Goal: Information Seeking & Learning: Learn about a topic

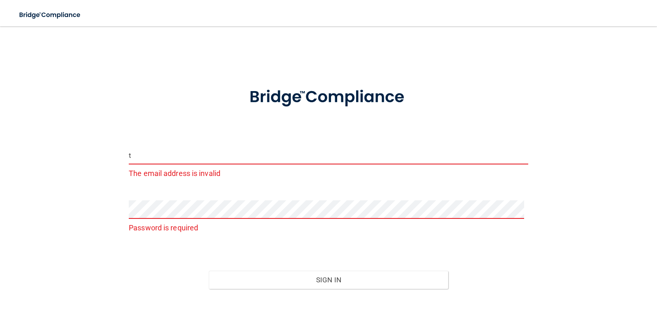
type input "[EMAIL_ADDRESS][DOMAIN_NAME]"
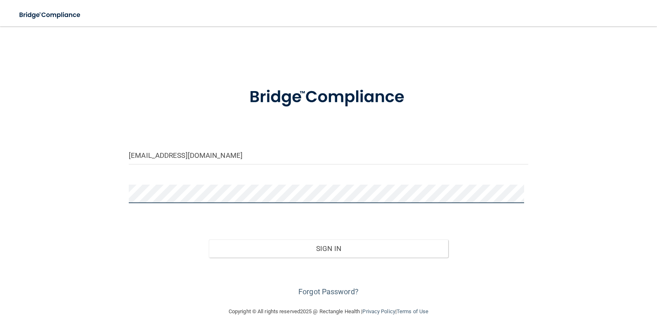
click at [209, 240] on button "Sign In" at bounding box center [329, 249] width 240 height 18
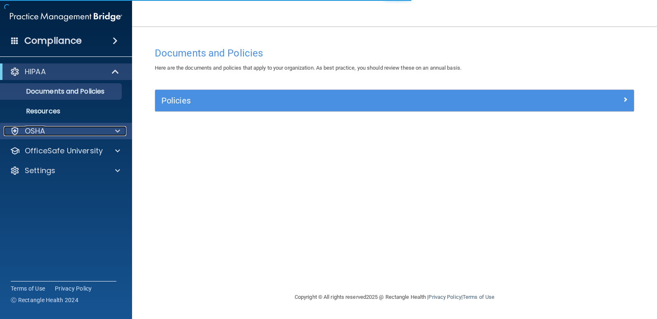
click at [107, 130] on div at bounding box center [116, 131] width 21 height 10
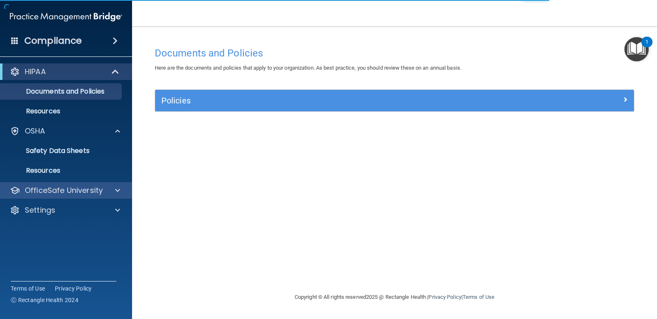
click at [68, 182] on div "OfficeSafe University" at bounding box center [66, 190] width 132 height 17
click at [92, 191] on p "OfficeSafe University" at bounding box center [64, 191] width 78 height 10
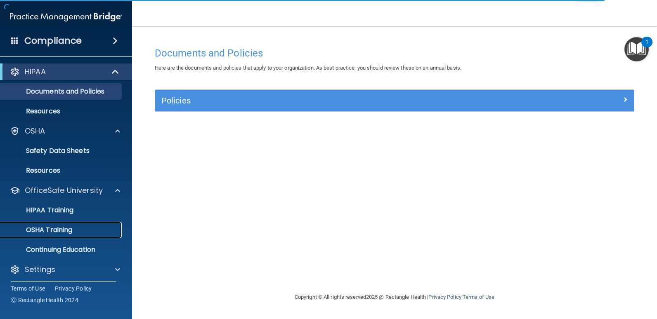
click at [69, 232] on p "OSHA Training" at bounding box center [38, 230] width 67 height 8
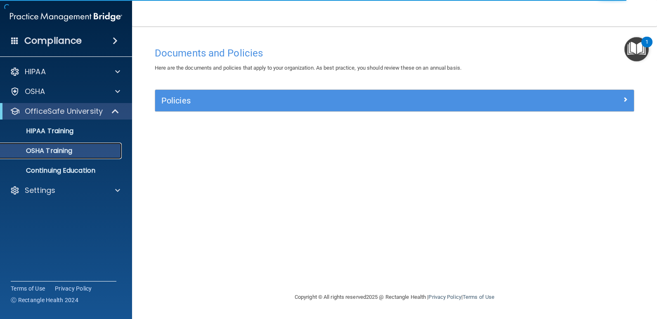
click at [90, 154] on div "OSHA Training" at bounding box center [61, 151] width 113 height 8
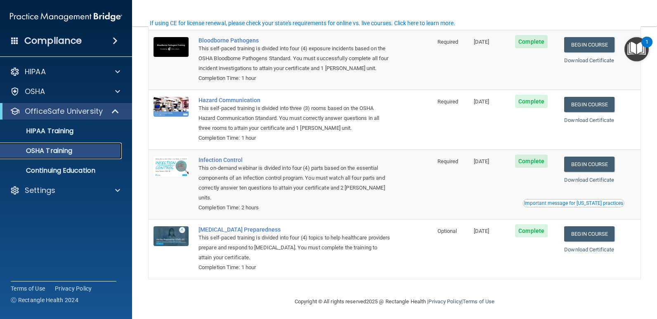
scroll to position [67, 0]
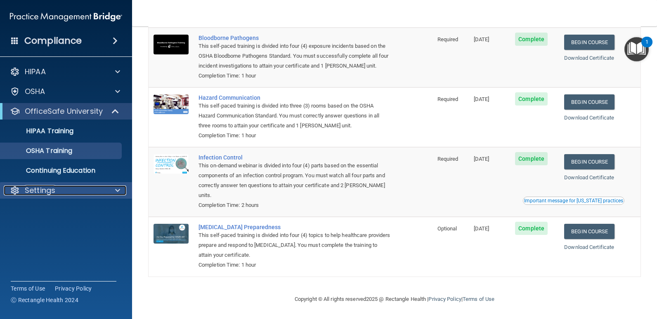
click at [104, 188] on div "Settings" at bounding box center [55, 191] width 102 height 10
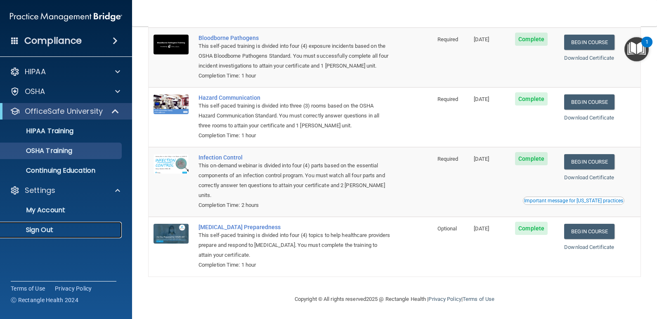
click at [53, 229] on p "Sign Out" at bounding box center [61, 230] width 113 height 8
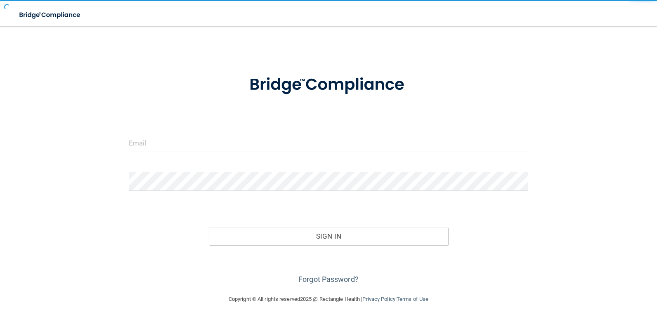
scroll to position [12, 0]
